Goal: Navigation & Orientation: Find specific page/section

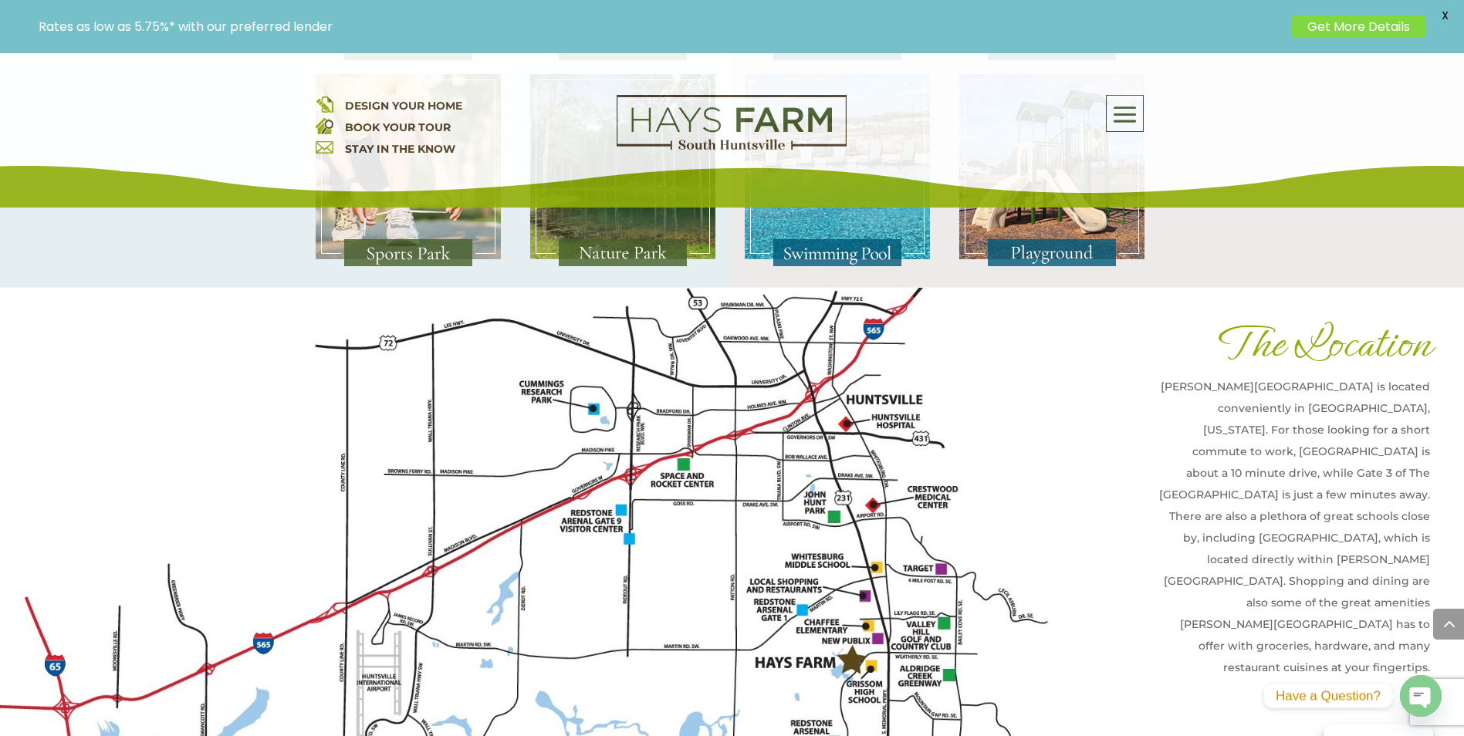
scroll to position [3366, 0]
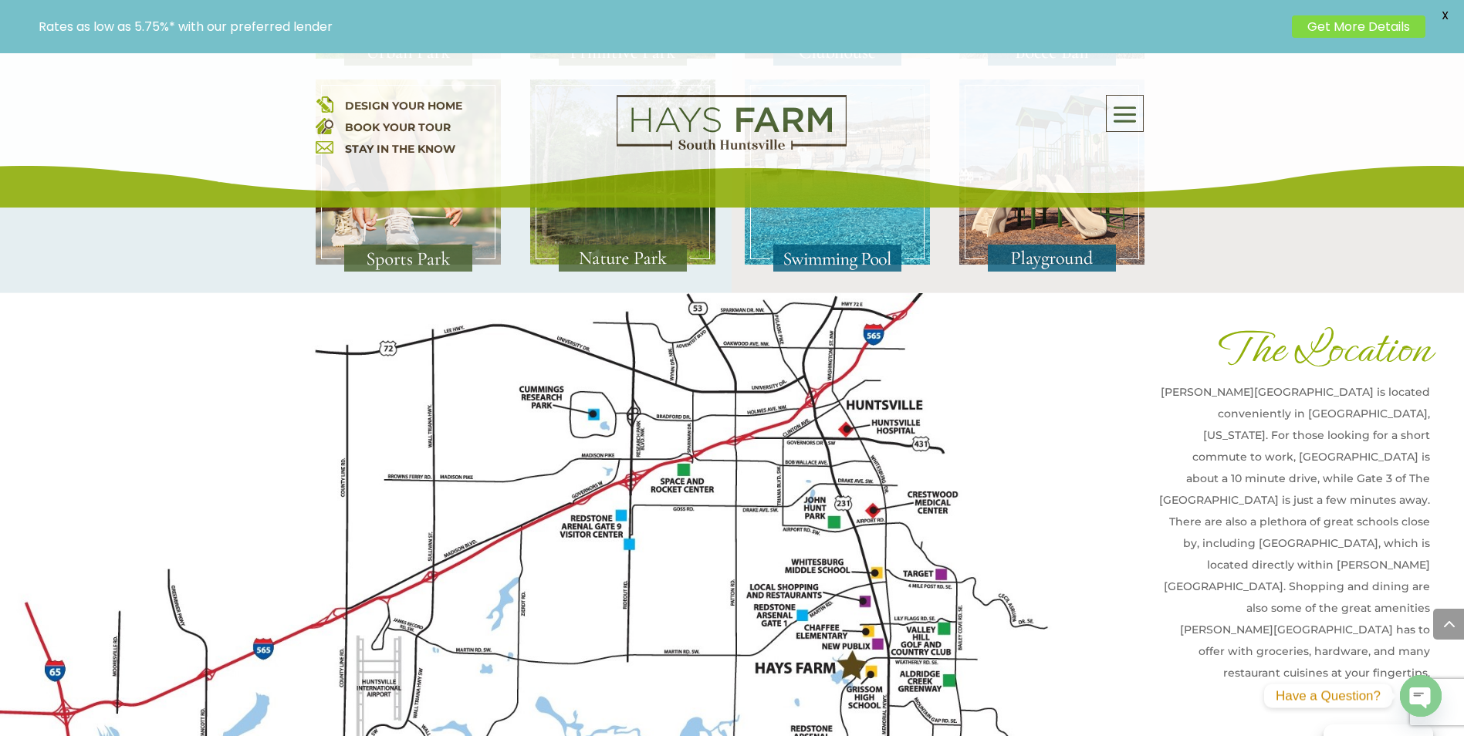
click at [852, 606] on img at bounding box center [539, 605] width 1078 height 624
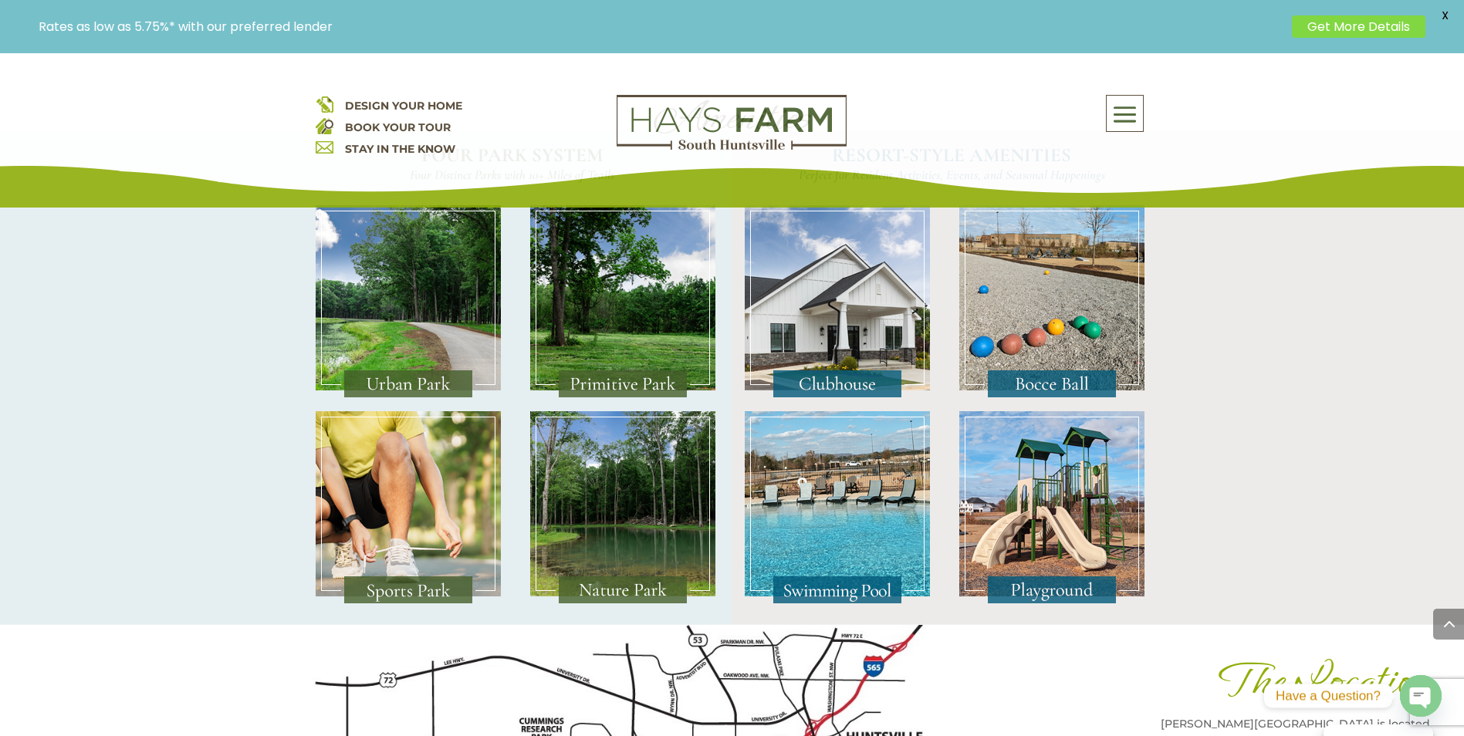
scroll to position [2903, 0]
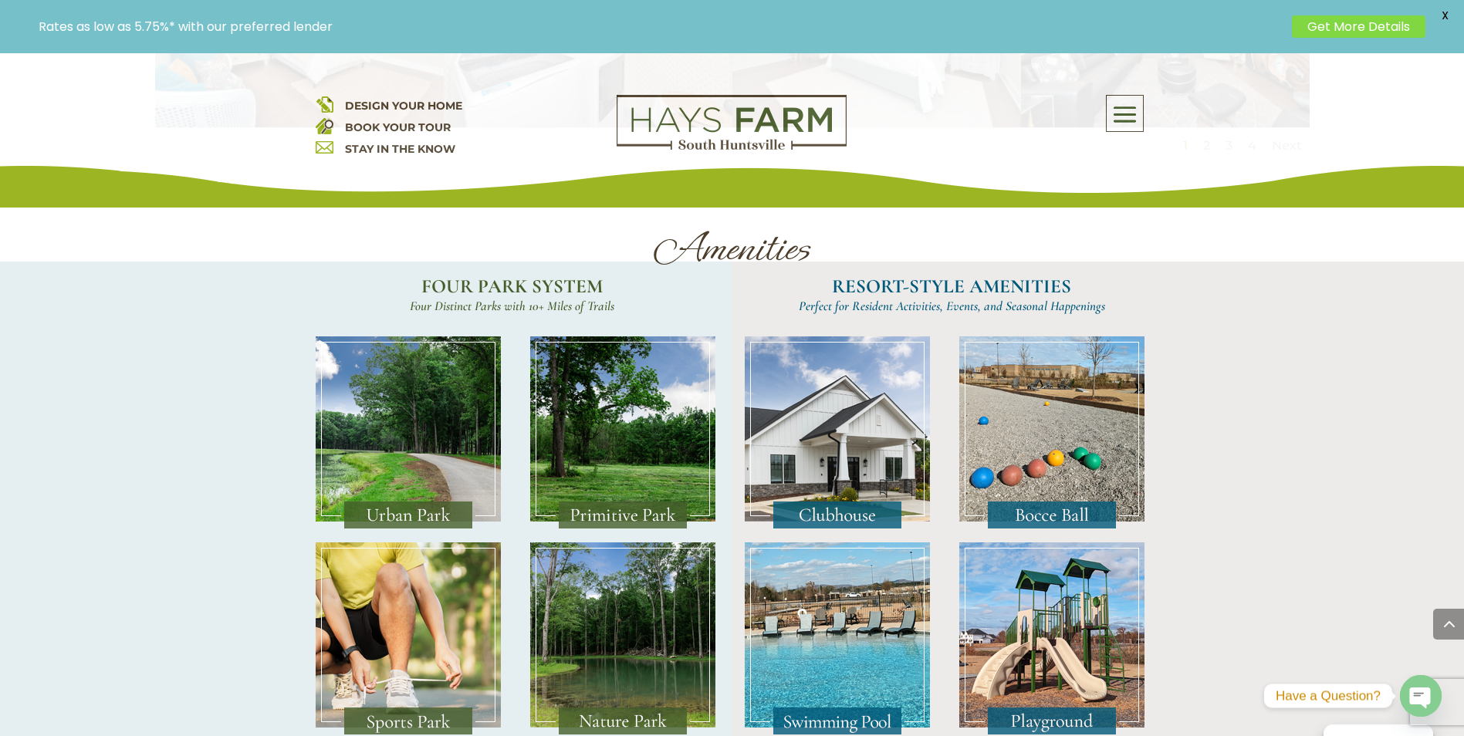
click at [387, 445] on img at bounding box center [408, 432] width 185 height 193
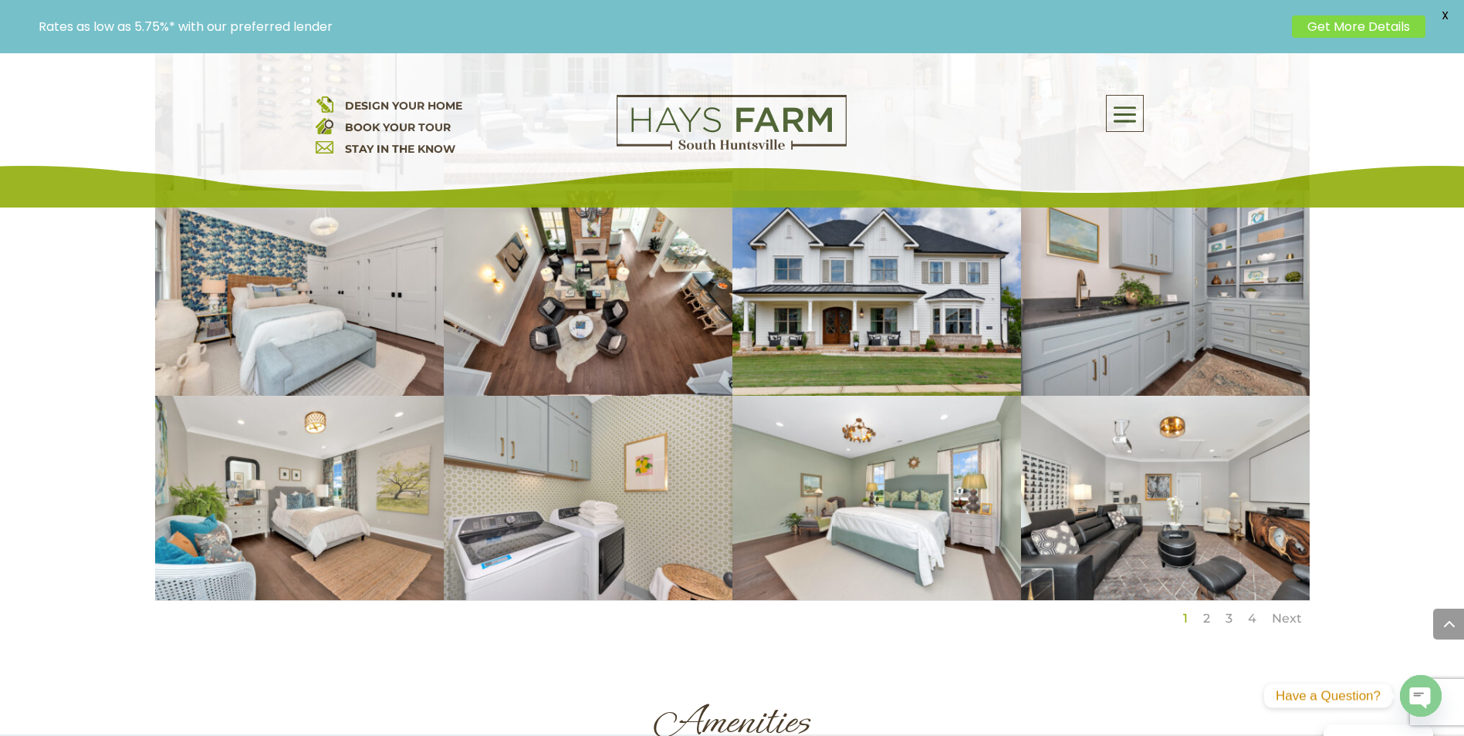
scroll to position [2363, 0]
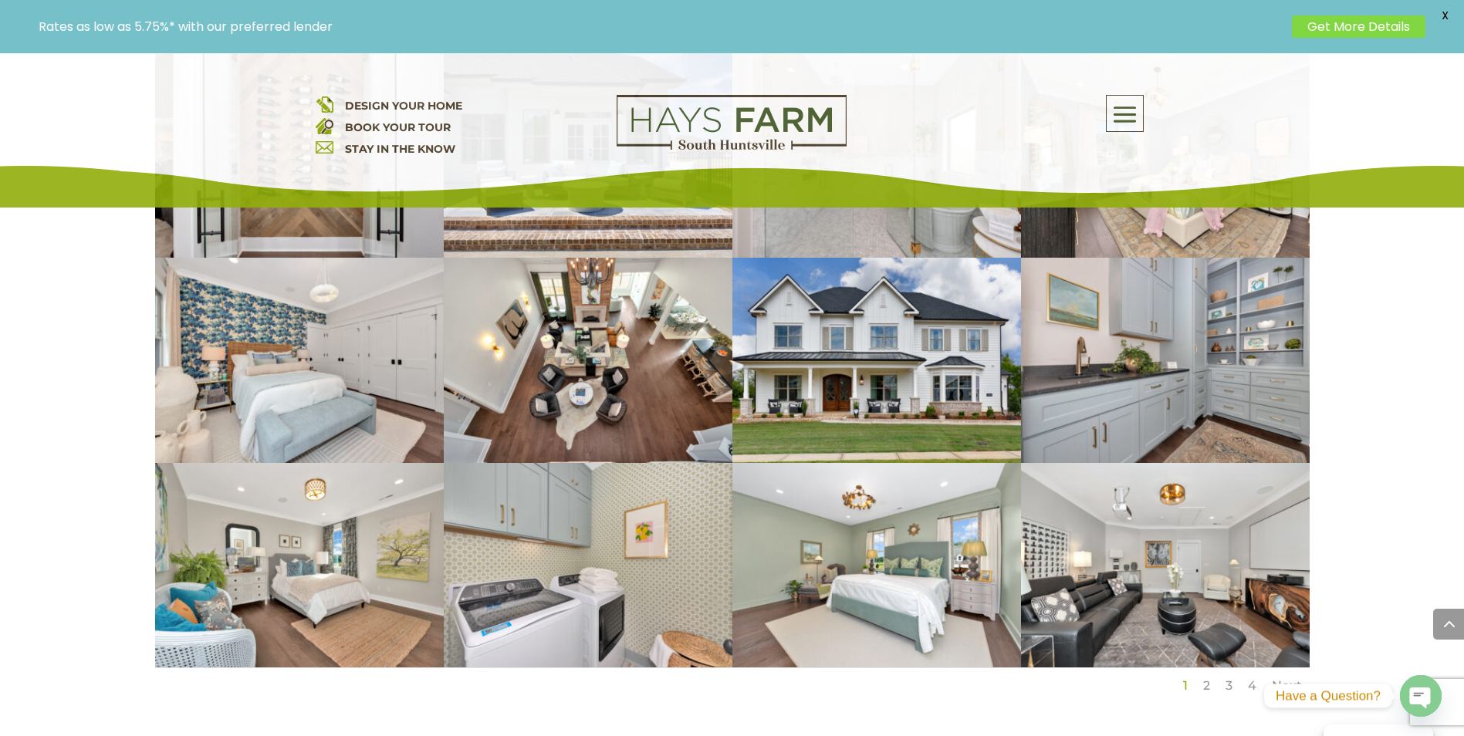
click at [1129, 117] on span at bounding box center [1125, 114] width 36 height 35
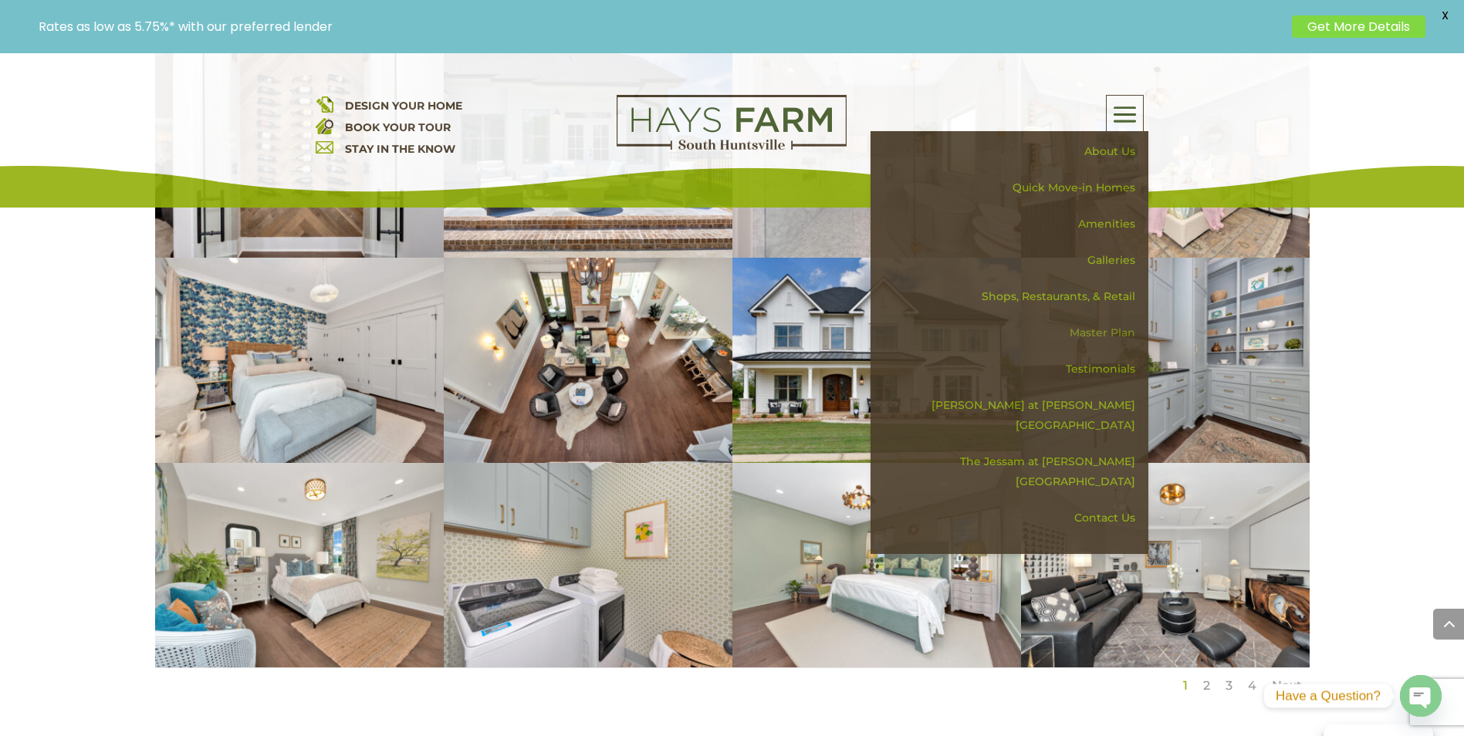
click at [1097, 330] on link "Master Plan" at bounding box center [1014, 333] width 267 height 36
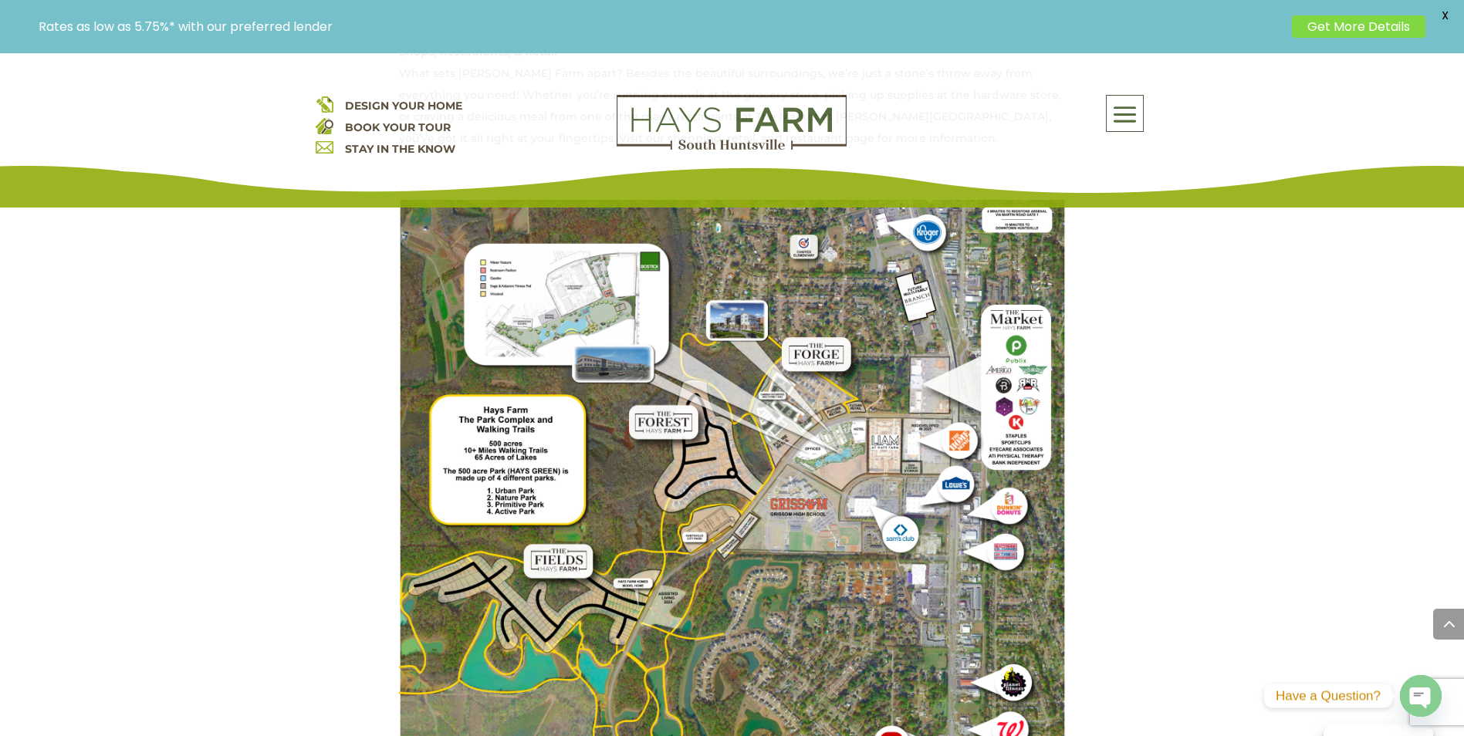
scroll to position [1240, 0]
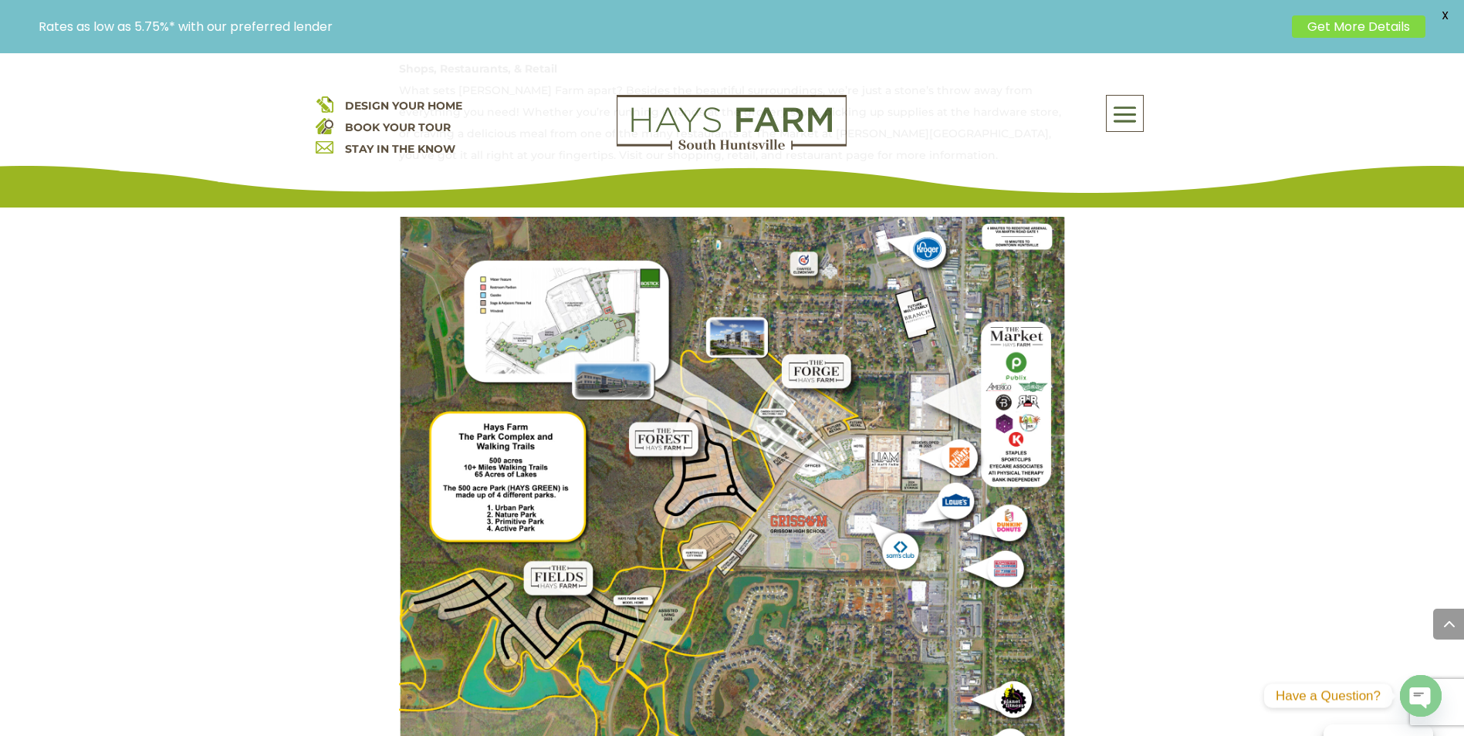
click at [563, 299] on img at bounding box center [732, 661] width 667 height 889
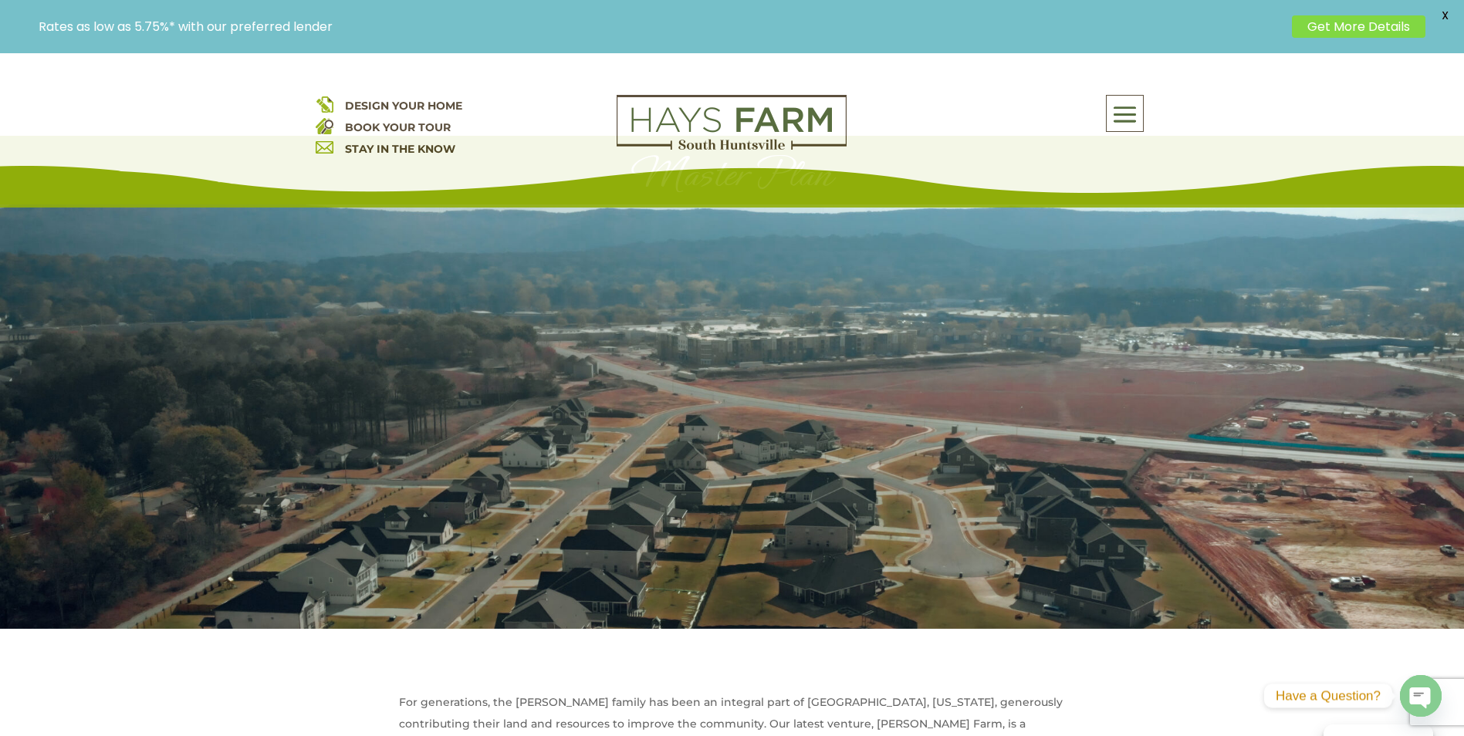
scroll to position [0, 0]
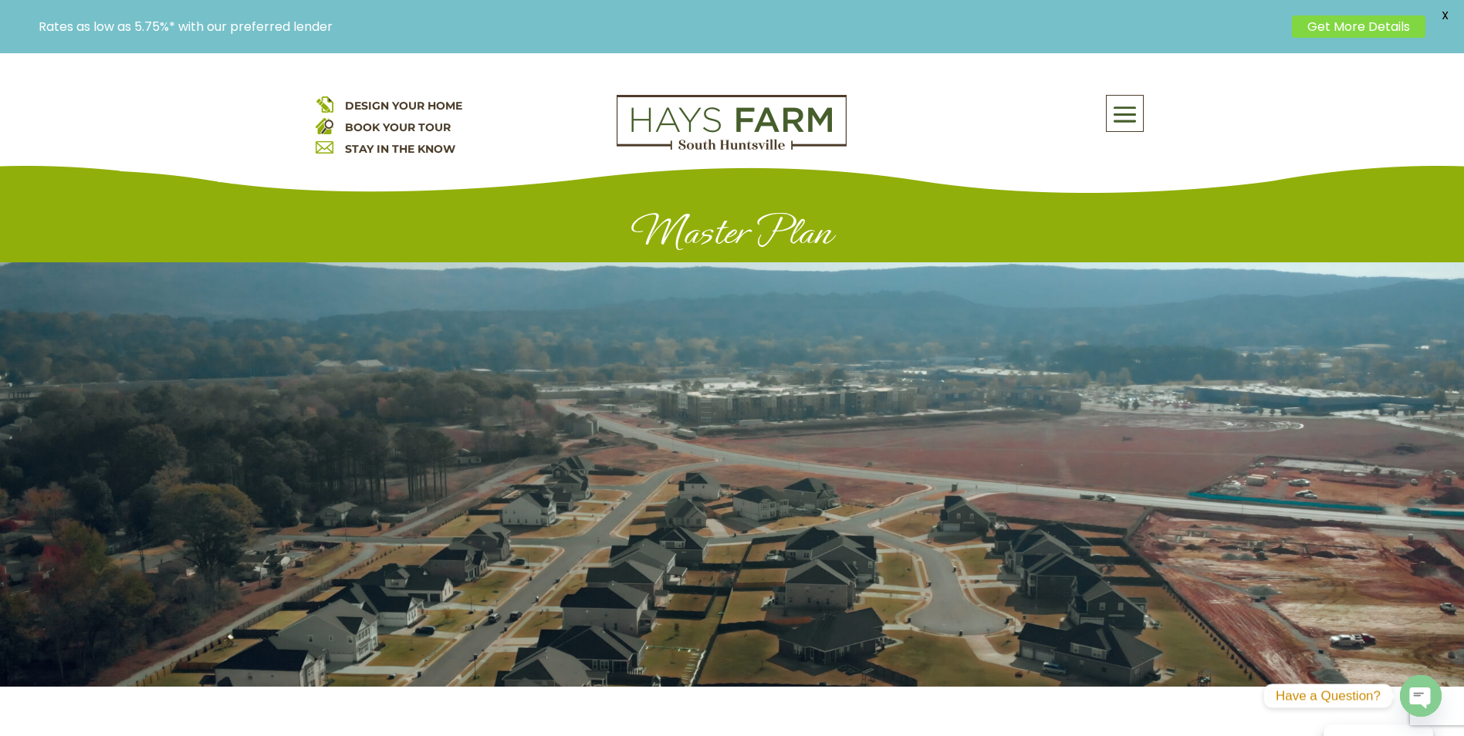
click at [1337, 25] on link "Get More Details" at bounding box center [1358, 26] width 133 height 22
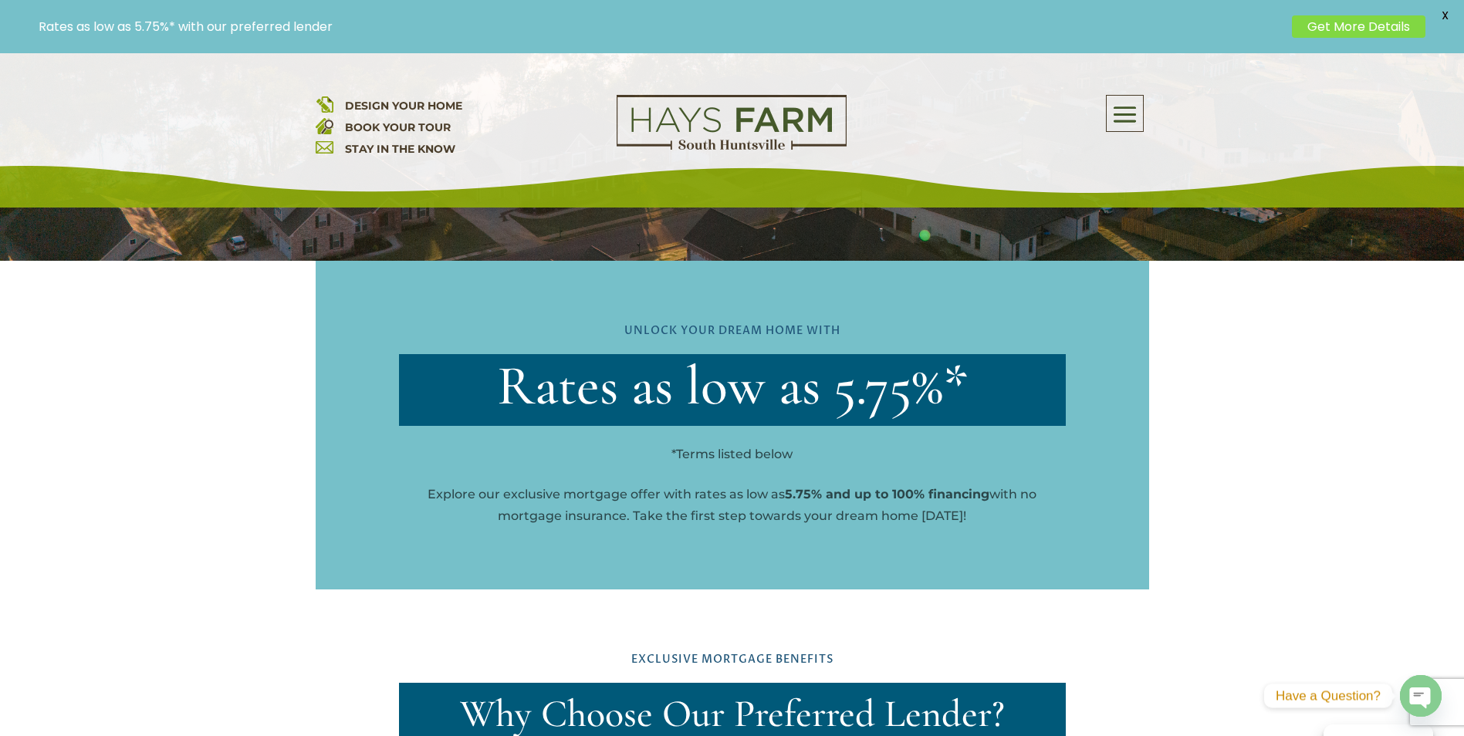
scroll to position [436, 0]
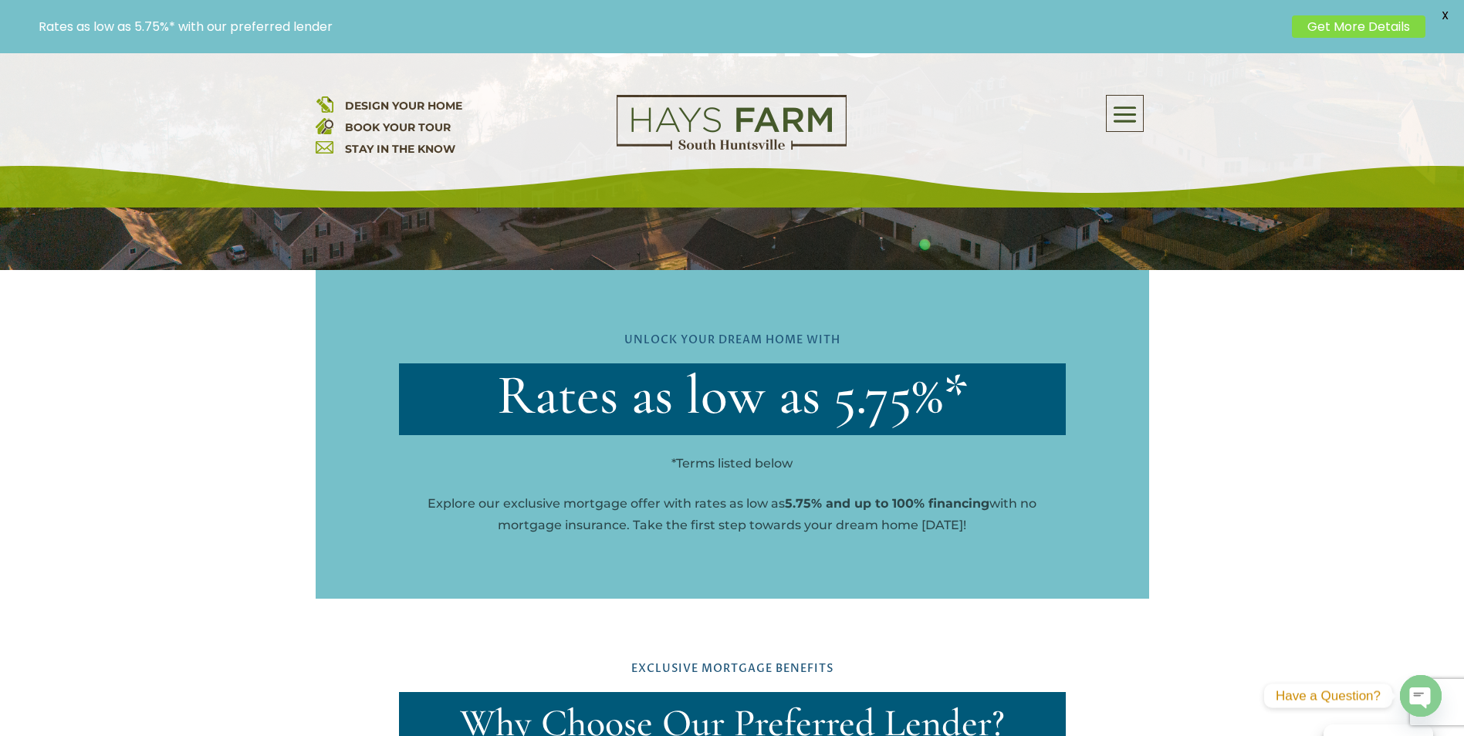
click at [1120, 119] on span at bounding box center [1125, 114] width 36 height 35
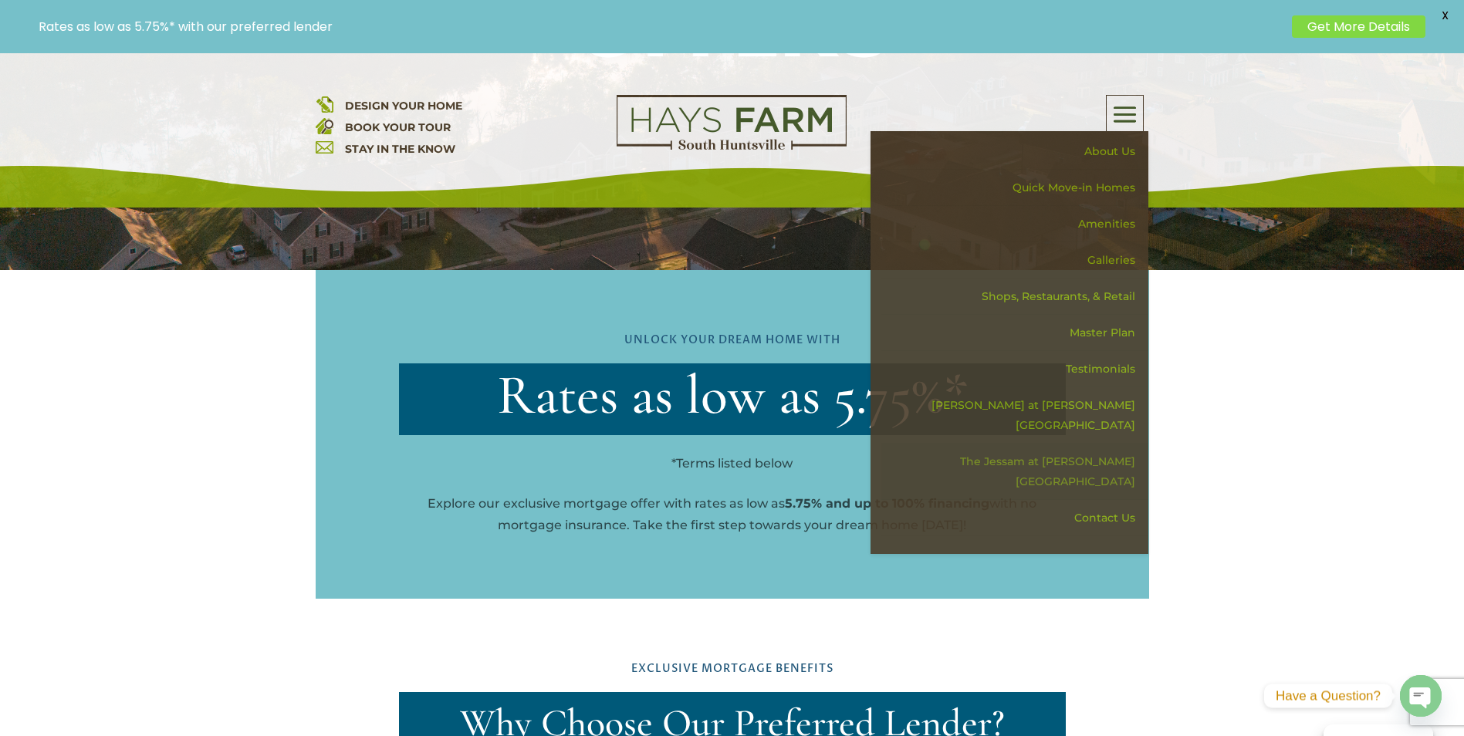
click at [1064, 445] on link "The Jessam at [PERSON_NAME][GEOGRAPHIC_DATA]" at bounding box center [1014, 472] width 267 height 56
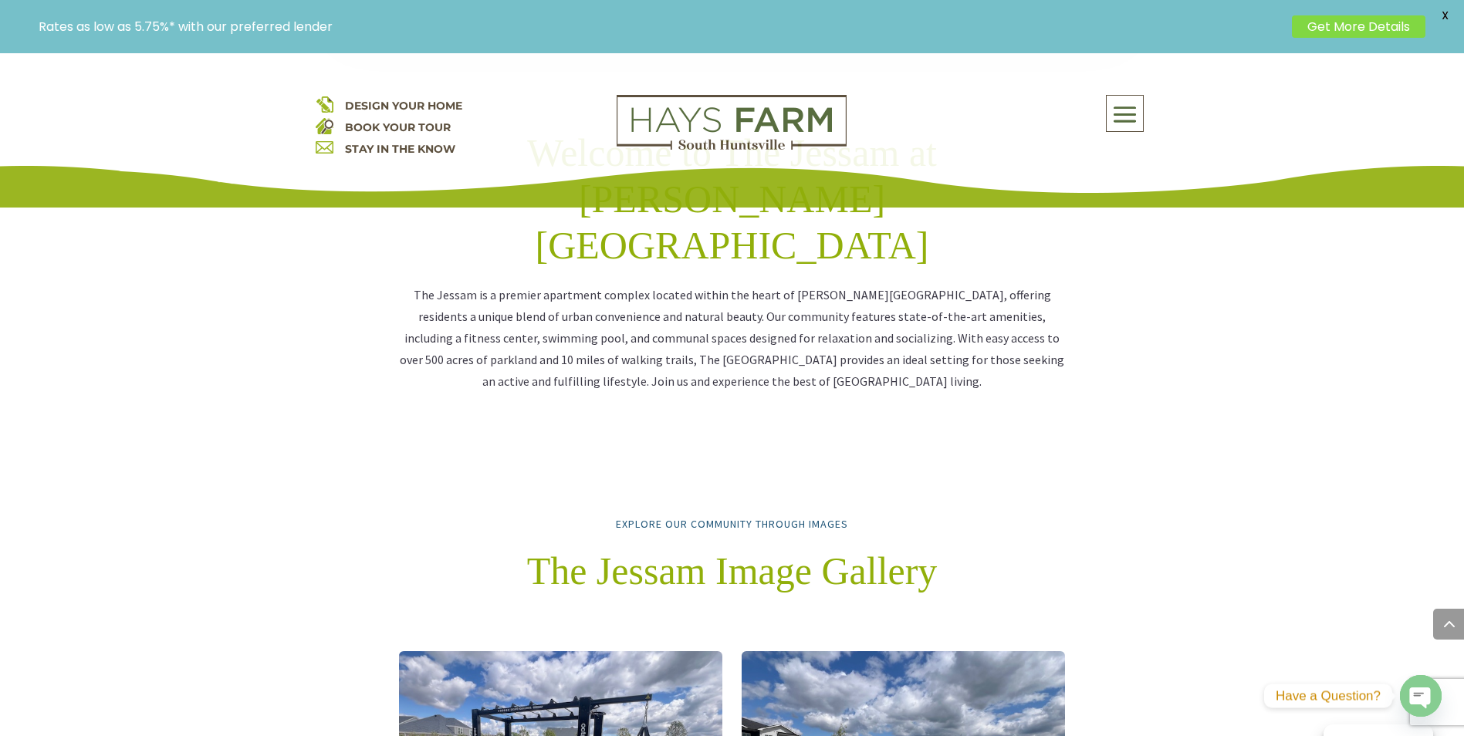
scroll to position [772, 0]
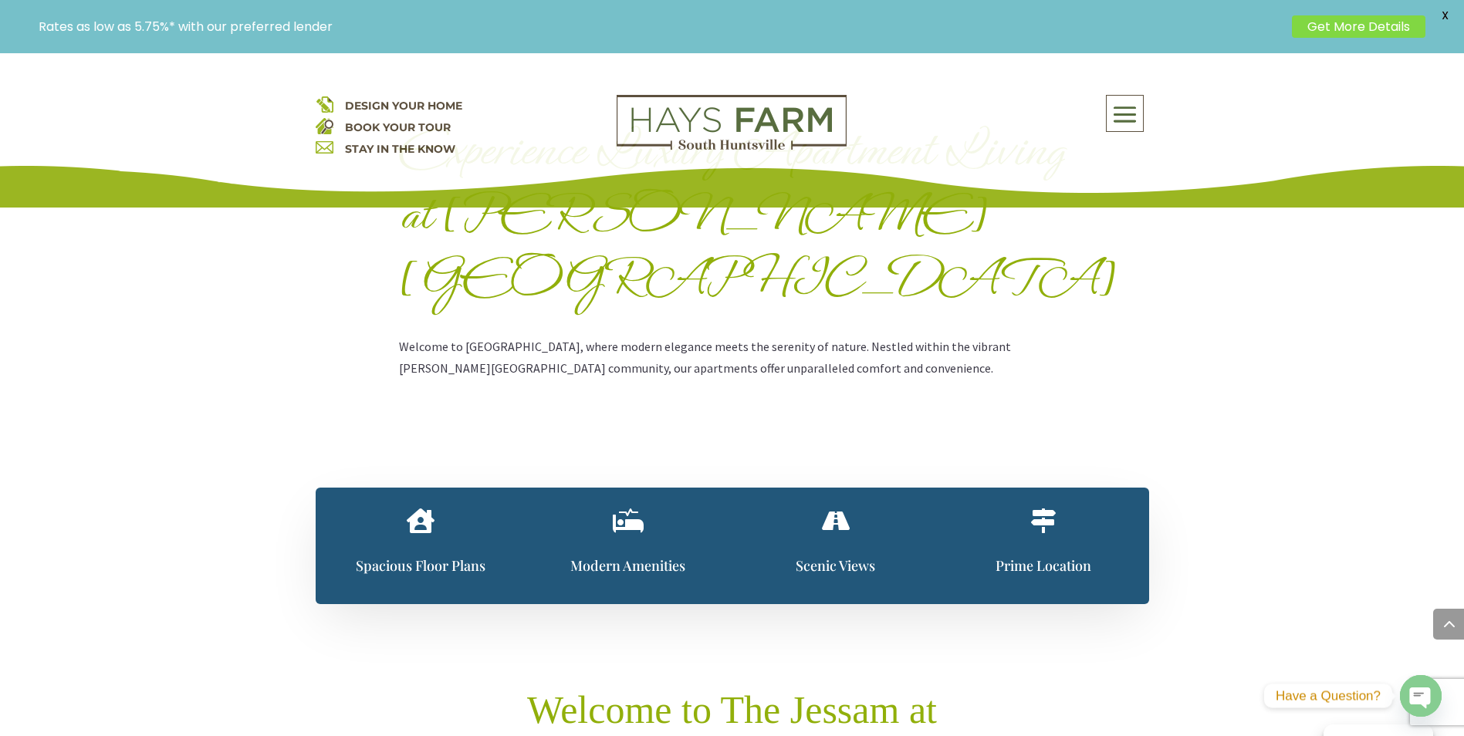
click at [1132, 114] on span at bounding box center [1125, 114] width 36 height 35
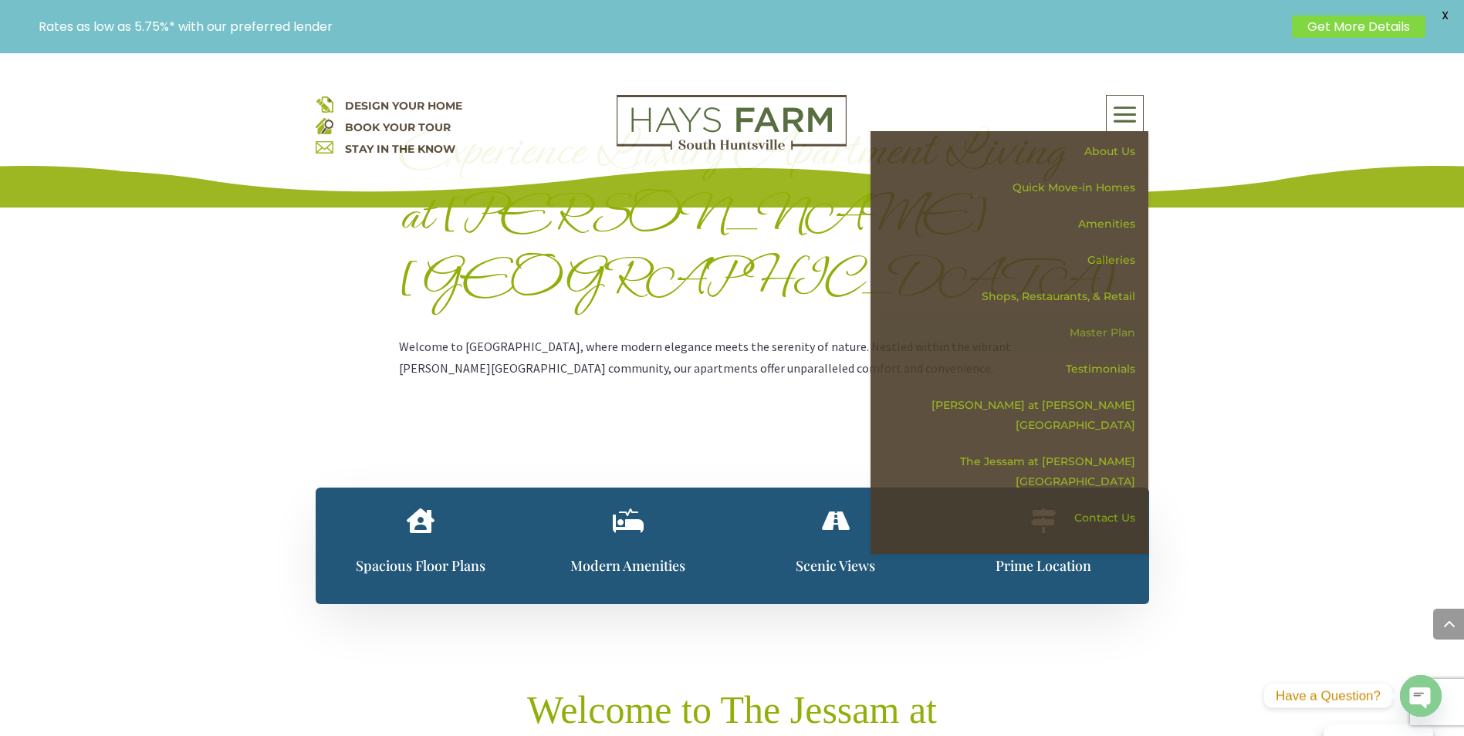
click at [1094, 337] on link "Master Plan" at bounding box center [1014, 333] width 267 height 36
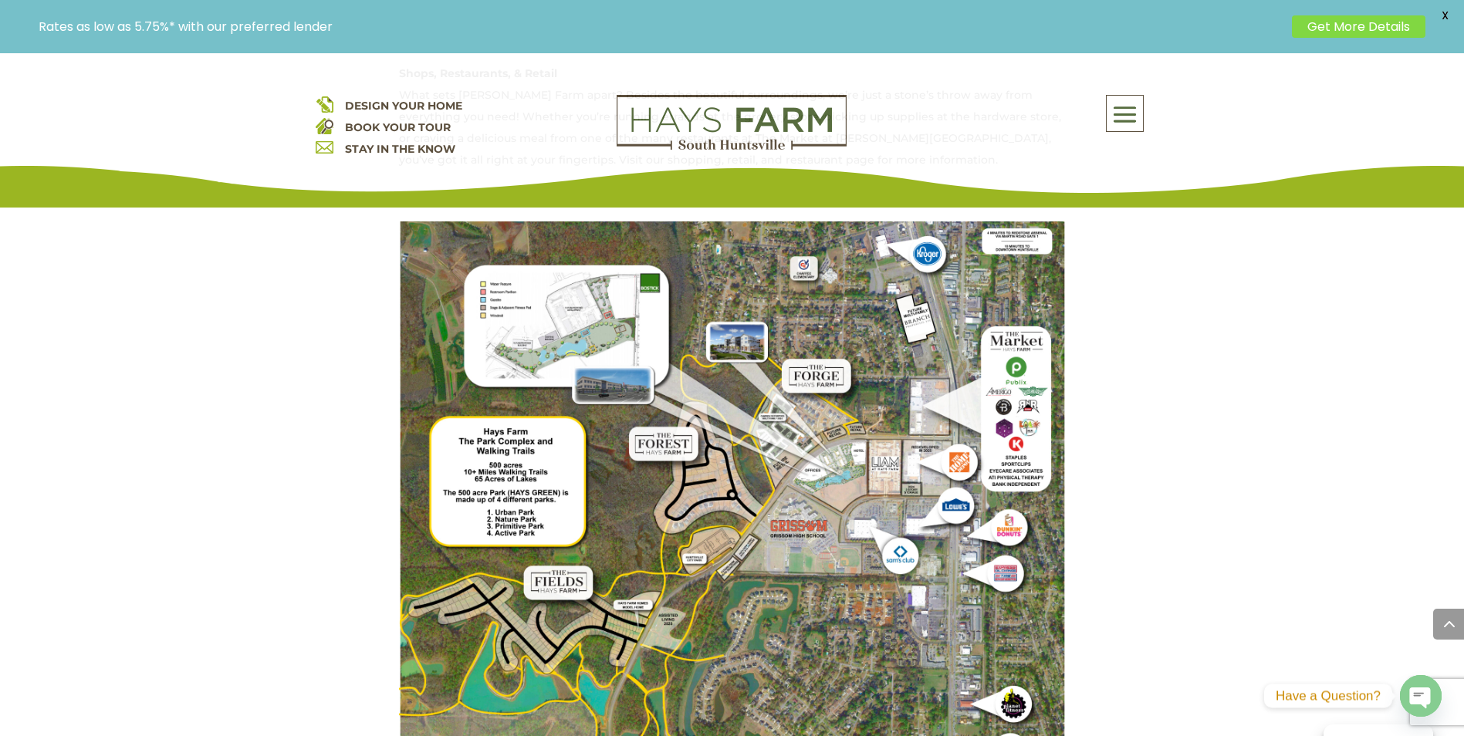
scroll to position [1235, 0]
click at [610, 298] on img at bounding box center [732, 666] width 667 height 889
drag, startPoint x: 630, startPoint y: 284, endPoint x: 574, endPoint y: 301, distance: 58.1
click at [574, 301] on img at bounding box center [732, 666] width 667 height 889
click at [384, 149] on link "STAY IN THE KNOW" at bounding box center [400, 149] width 110 height 14
